Goal: Information Seeking & Learning: Learn about a topic

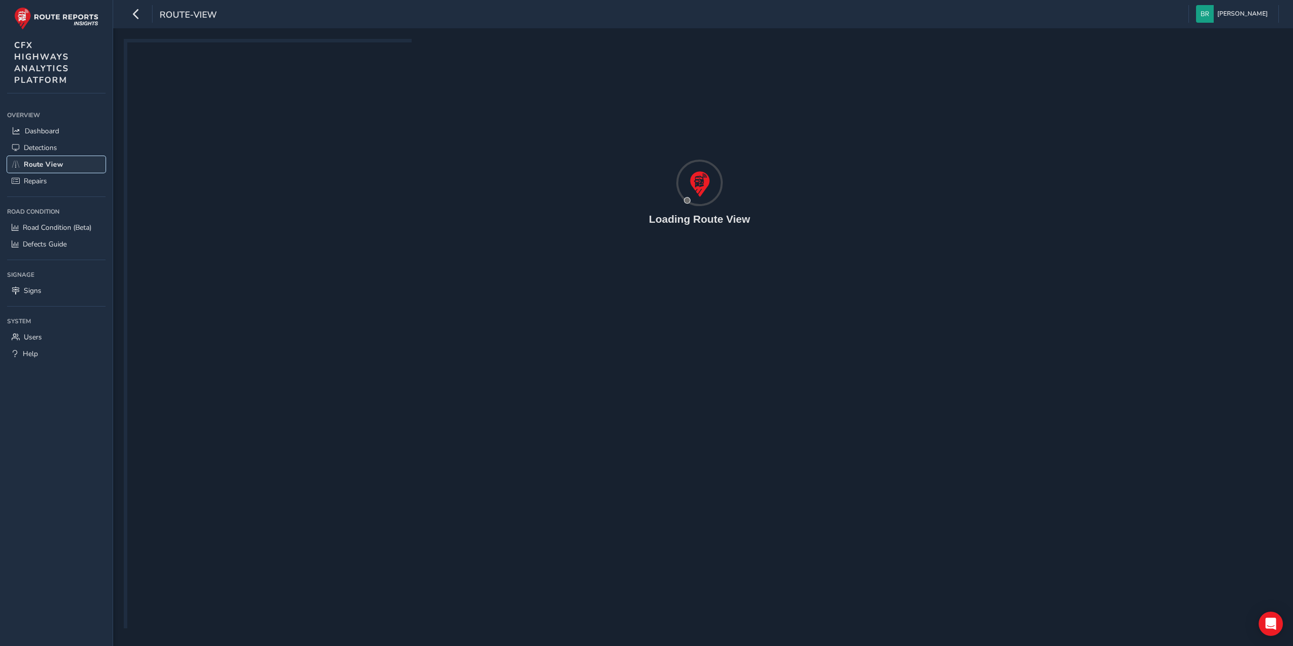
click at [39, 166] on span "Route View" at bounding box center [43, 165] width 39 height 10
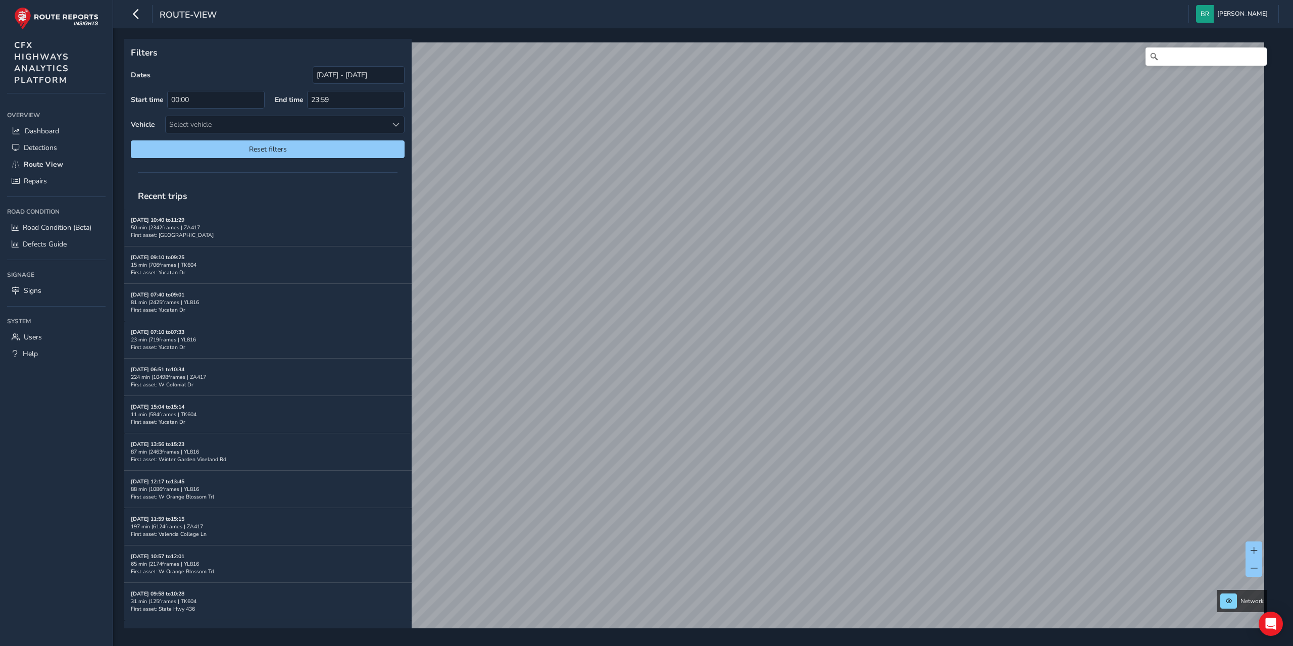
click at [786, 634] on div "Filters Dates [DATE] - [DATE] Start time 00:00 End time 23:59 Vehicle Select ve…" at bounding box center [703, 337] width 1180 height 618
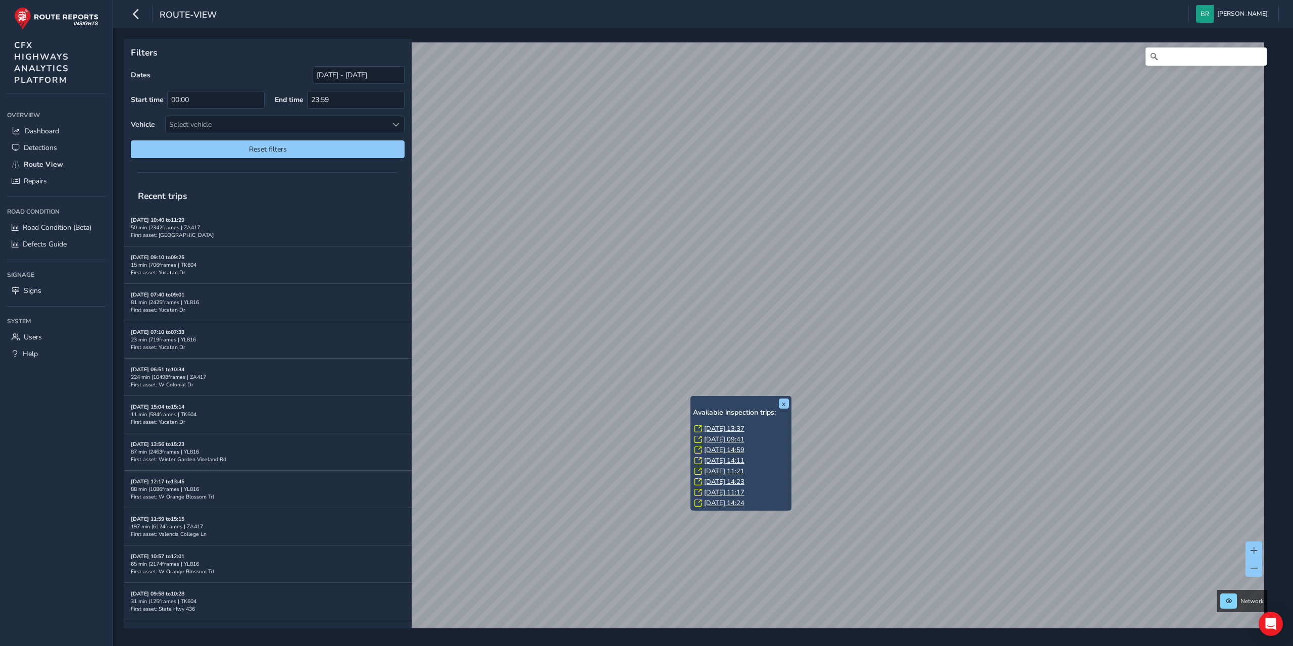
click at [730, 428] on link "[DATE] 13:37" at bounding box center [724, 428] width 40 height 9
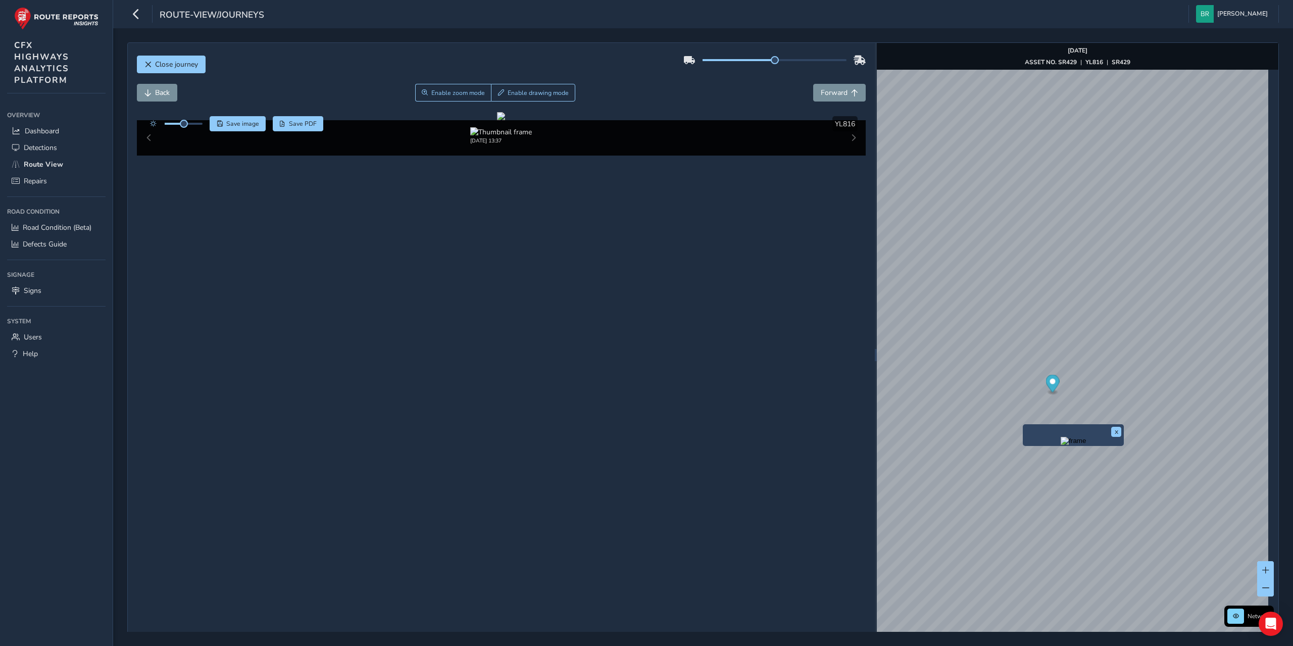
click at [1025, 427] on div "x" at bounding box center [1073, 435] width 101 height 22
click at [1061, 445] on img "Preview frame" at bounding box center [1073, 441] width 25 height 8
click at [1001, 460] on div "x" at bounding box center [1050, 470] width 101 height 22
click at [1044, 479] on img "Preview frame" at bounding box center [1050, 475] width 25 height 8
click at [1004, 549] on img "Preview frame" at bounding box center [1008, 544] width 25 height 8
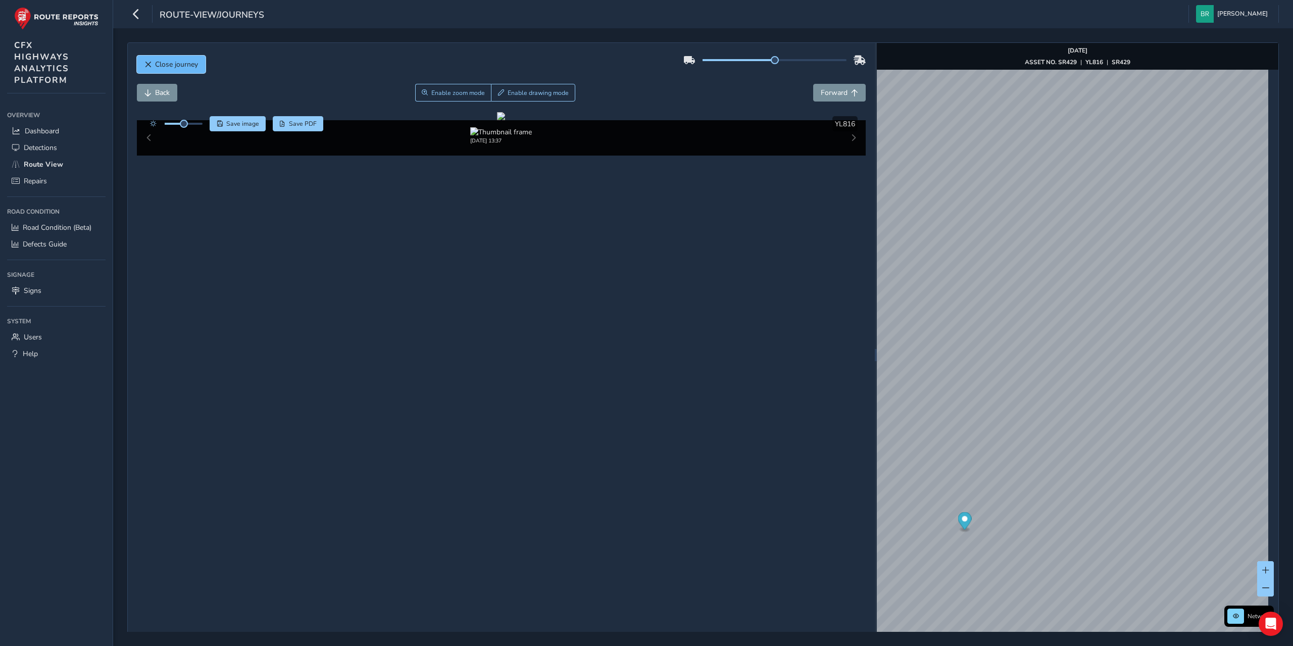
click at [178, 61] on span "Close journey" at bounding box center [176, 65] width 43 height 10
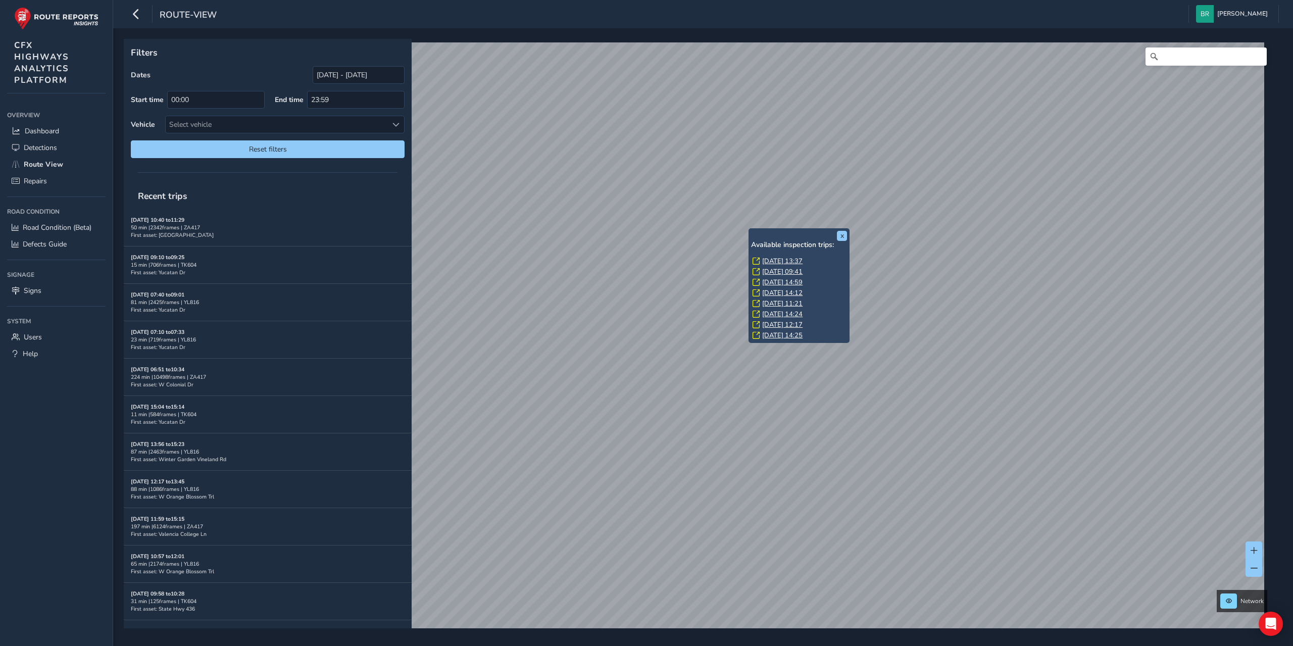
click at [749, 230] on div "x Available inspection trips: [DATE] 13:37 [DATE] 09:41 [DATE] 14:59 [DATE] 14:…" at bounding box center [799, 285] width 101 height 115
click at [786, 257] on link "[DATE] 13:37" at bounding box center [782, 261] width 40 height 9
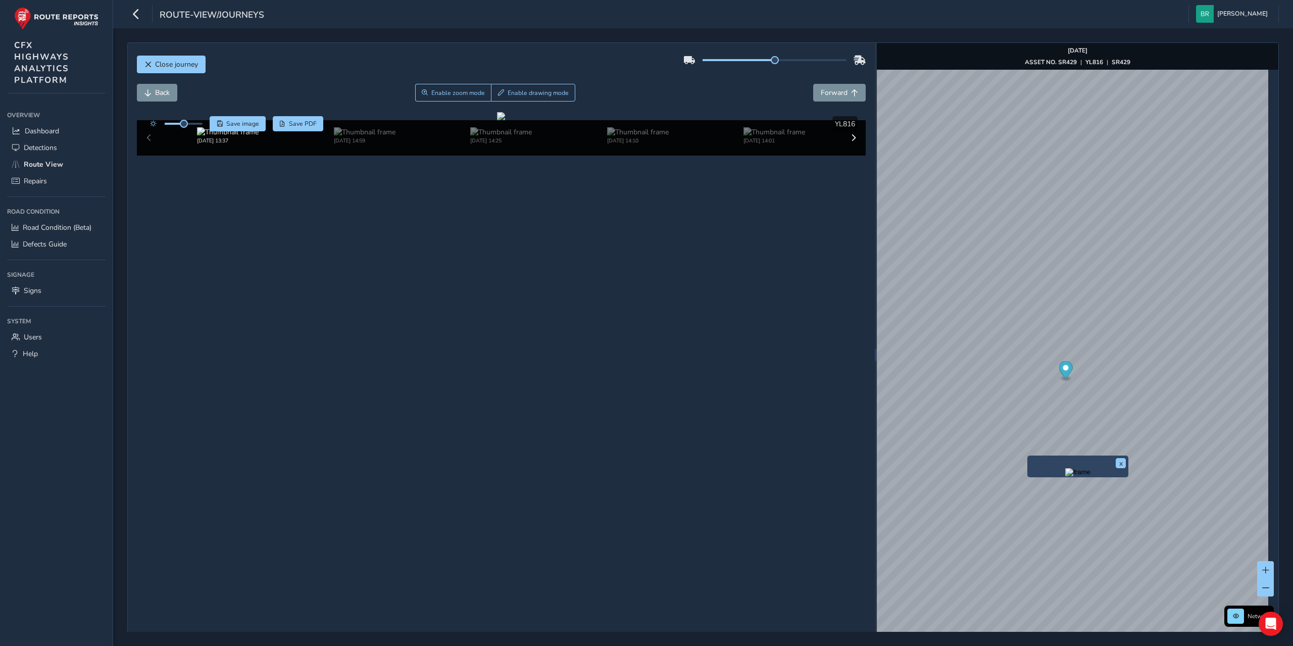
click at [1065, 476] on img "Preview frame" at bounding box center [1077, 472] width 25 height 8
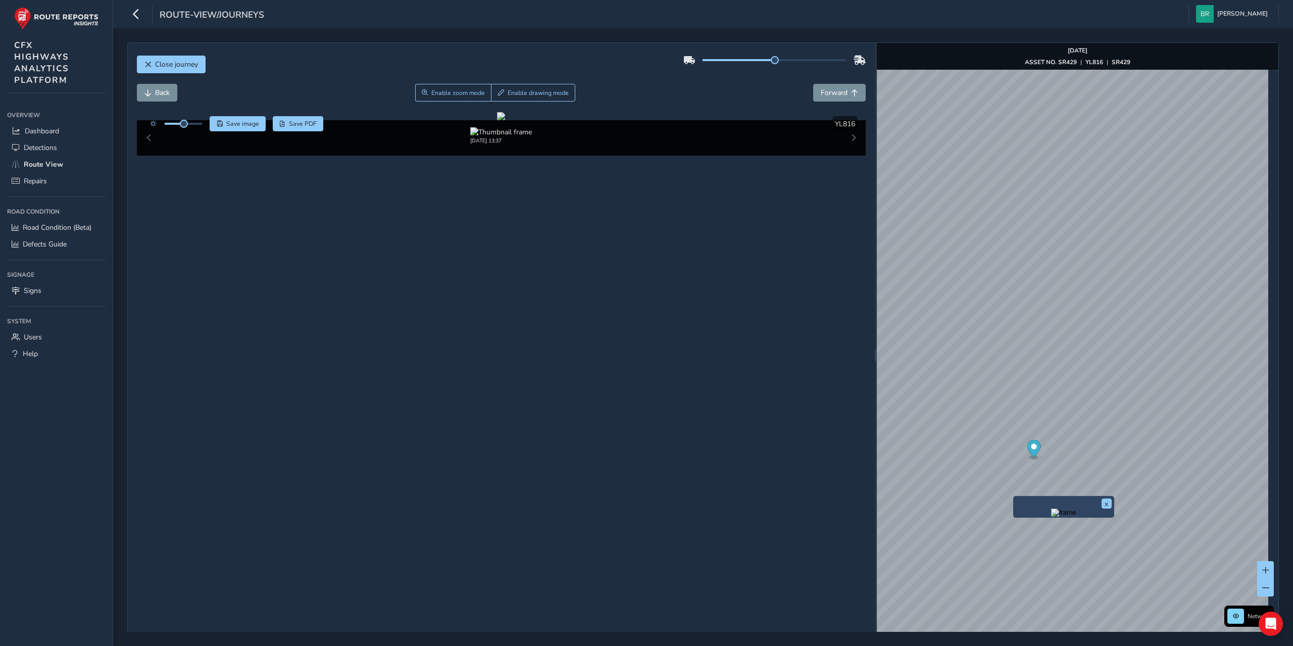
click at [1076, 512] on img "Preview frame" at bounding box center [1063, 513] width 25 height 8
click at [1056, 559] on img "Preview frame" at bounding box center [1050, 555] width 25 height 8
click at [1009, 336] on img "Preview frame" at bounding box center [1013, 332] width 25 height 8
click at [974, 479] on img "Preview frame" at bounding box center [986, 475] width 25 height 8
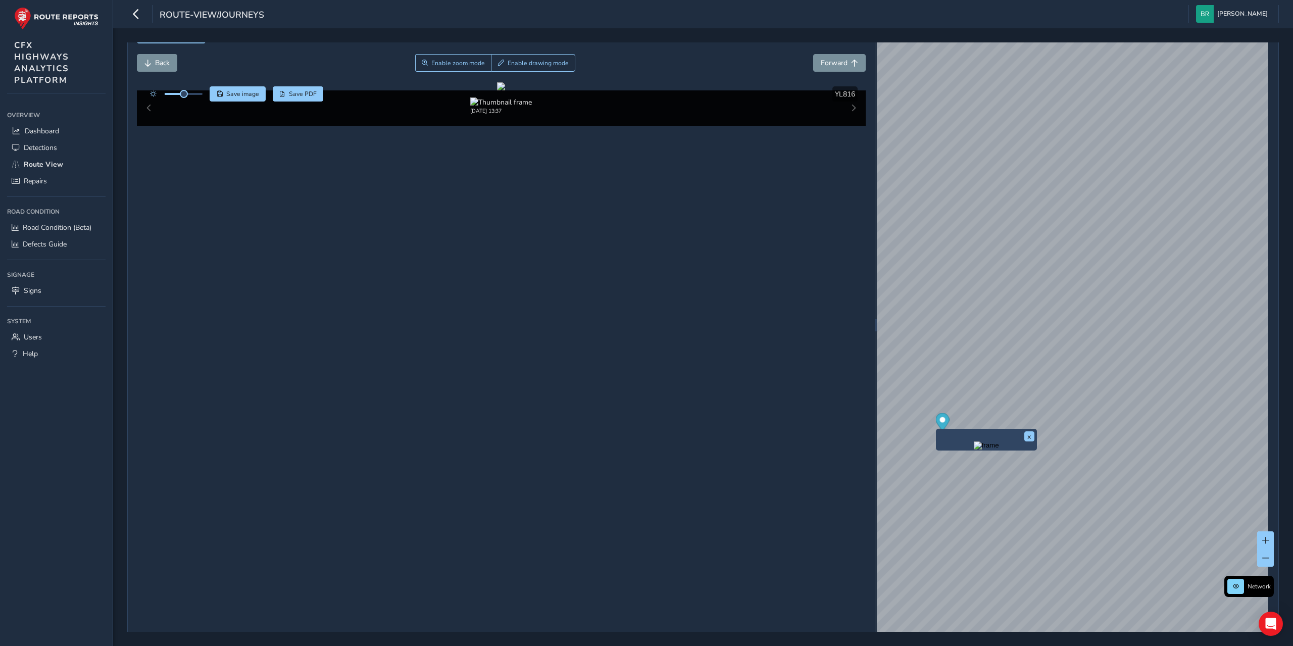
scroll to position [36, 0]
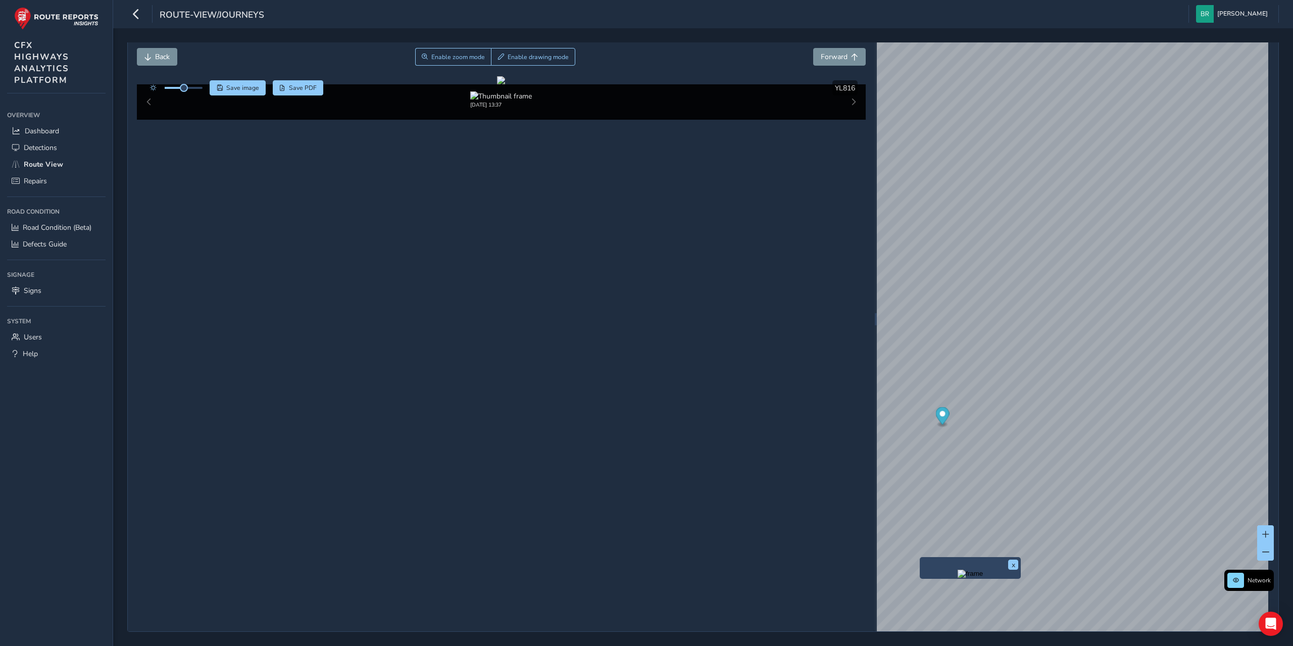
click at [965, 578] on img "Preview frame" at bounding box center [970, 574] width 25 height 8
